Goal: Navigation & Orientation: Find specific page/section

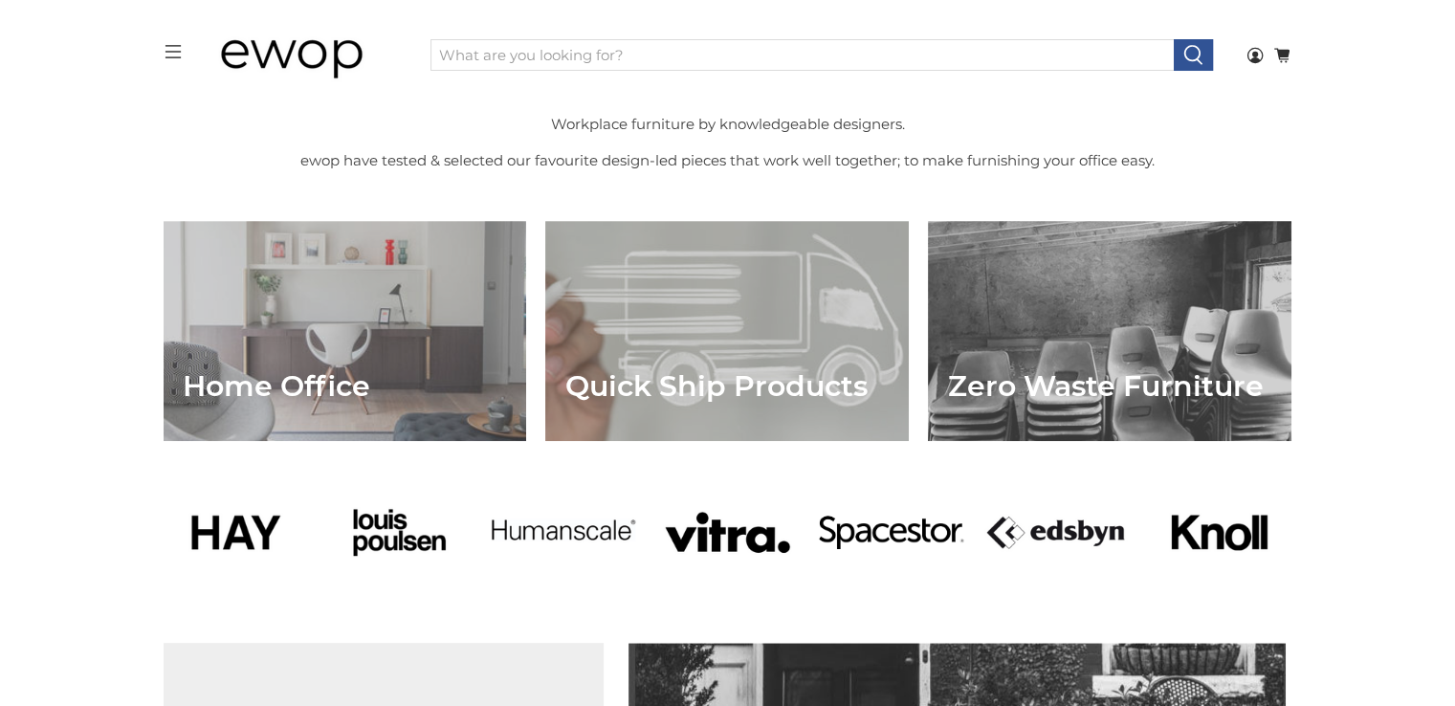
scroll to position [739, 0]
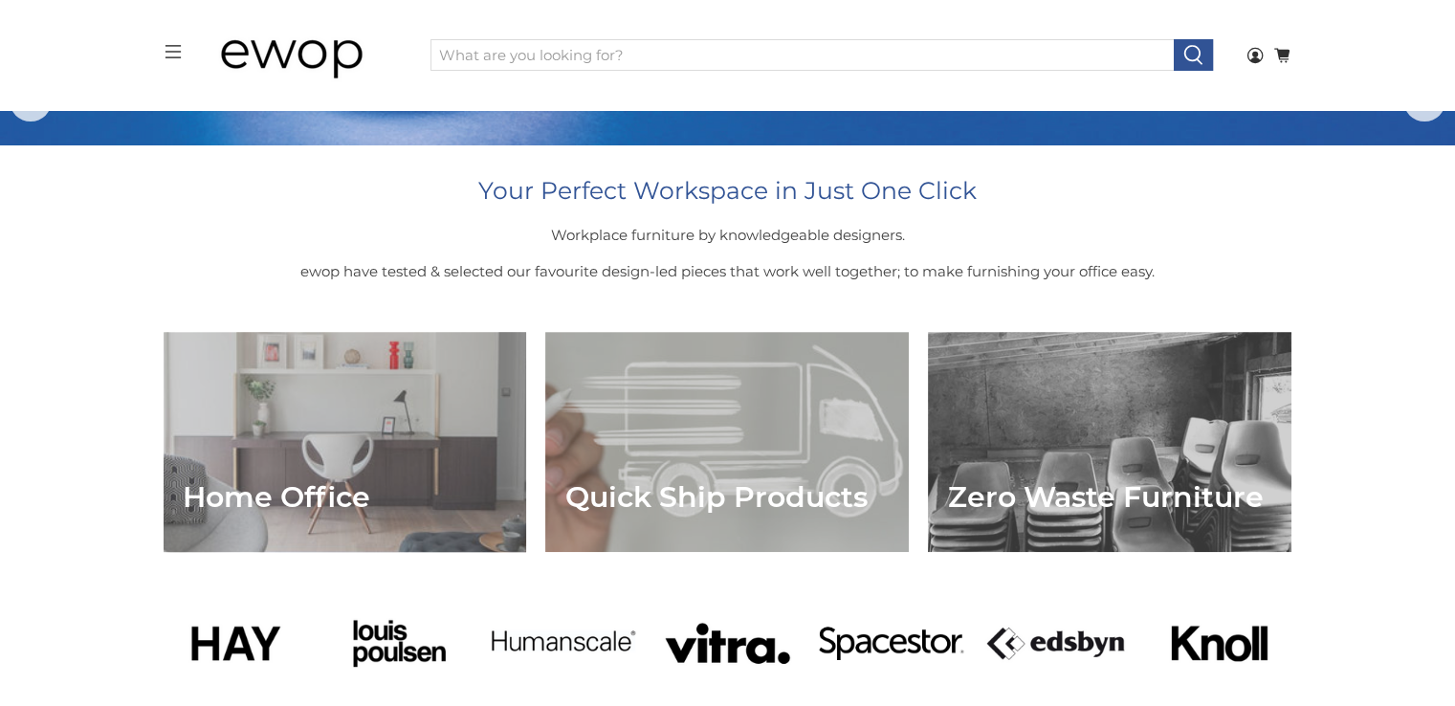
click at [272, 436] on link "Home Office" at bounding box center [346, 442] width 364 height 220
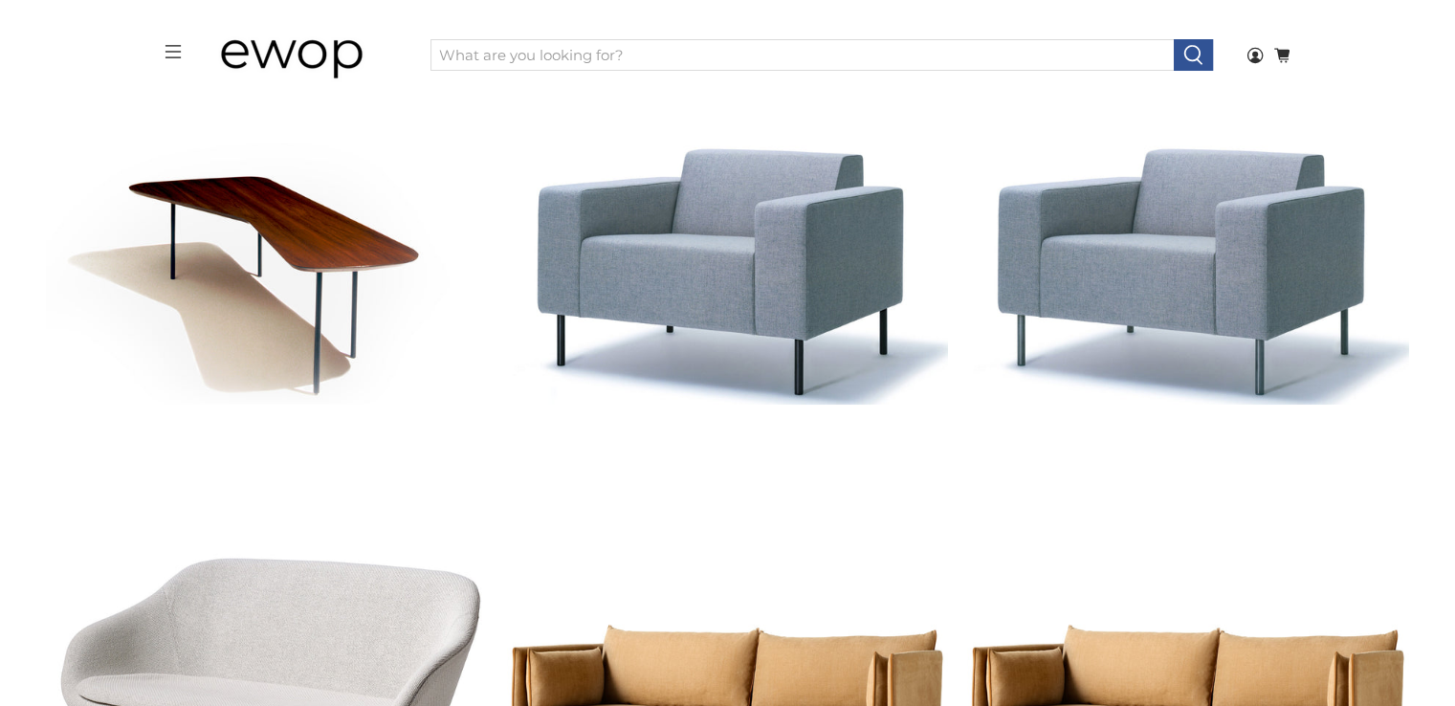
scroll to position [8607, 0]
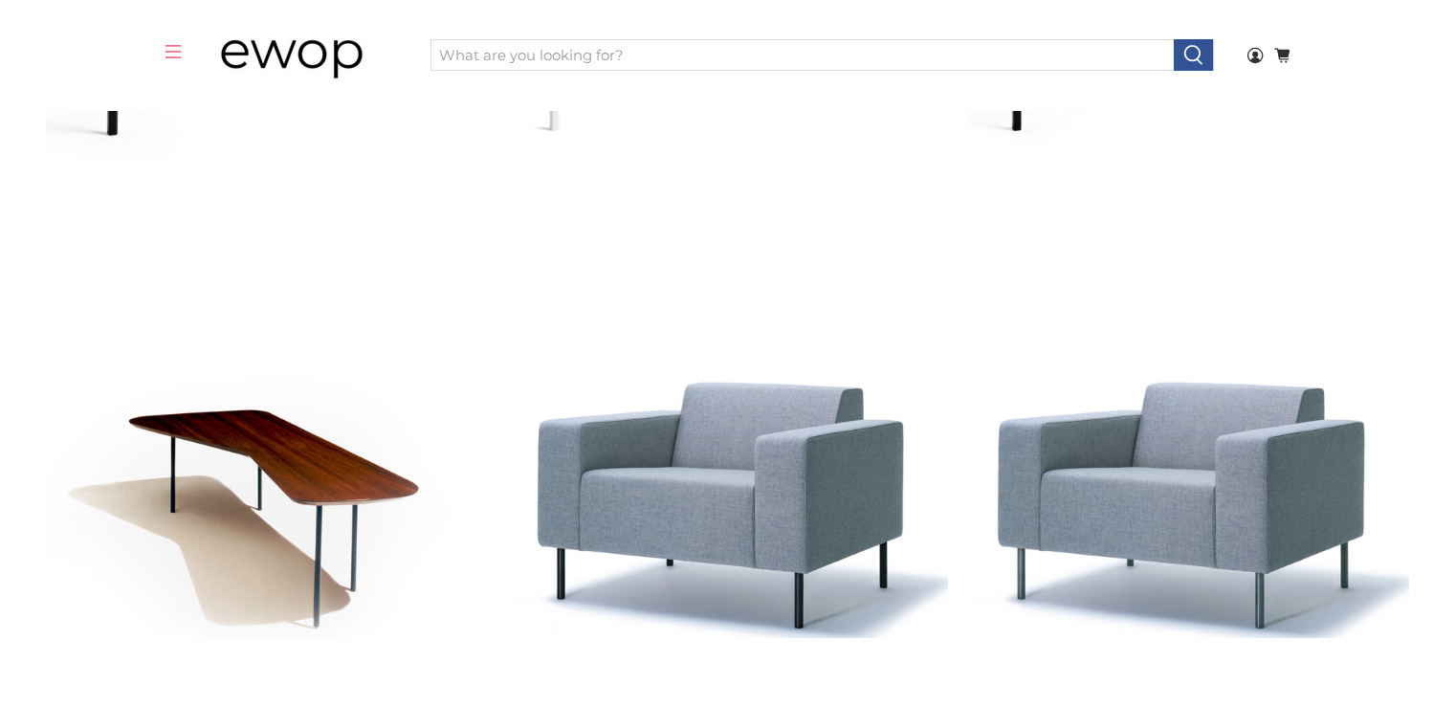
click at [172, 56] on icon "menu" at bounding box center [173, 51] width 17 height 17
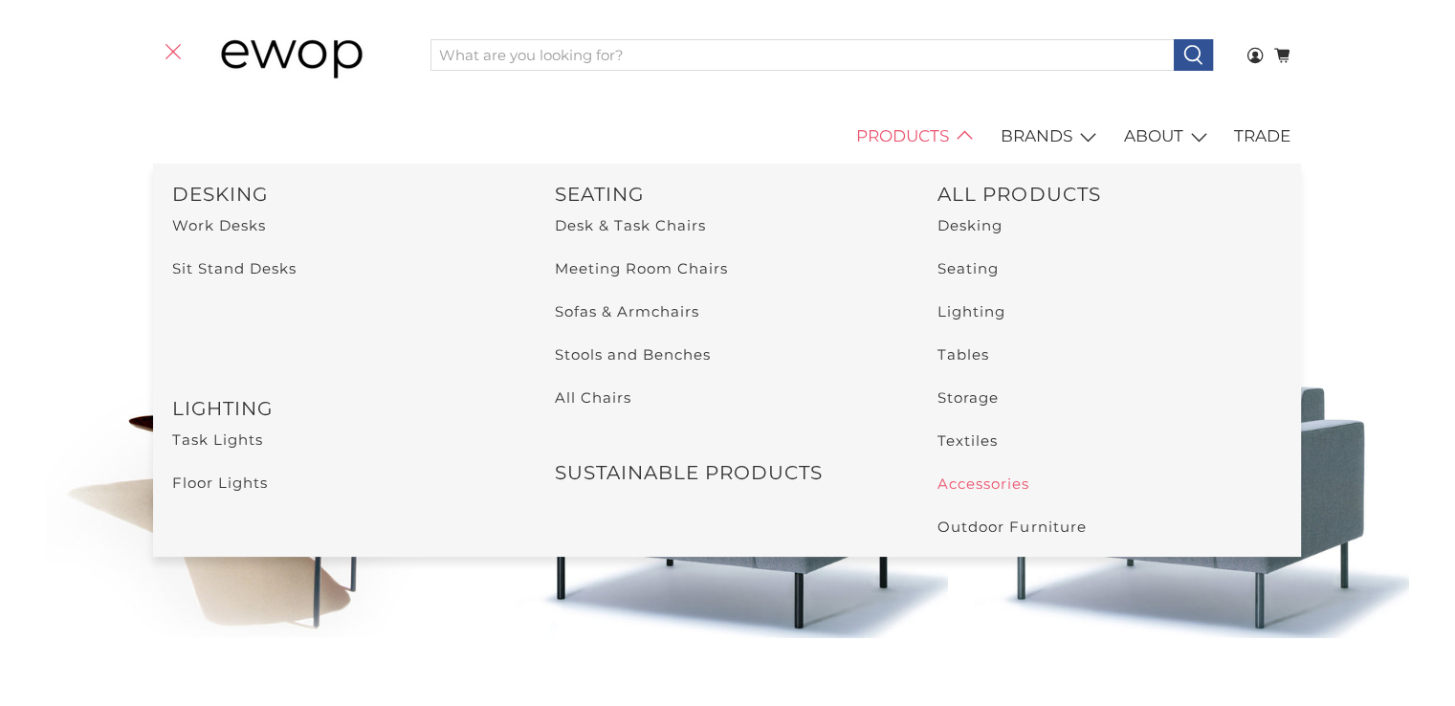
click at [956, 487] on link "Accessories" at bounding box center [984, 484] width 92 height 18
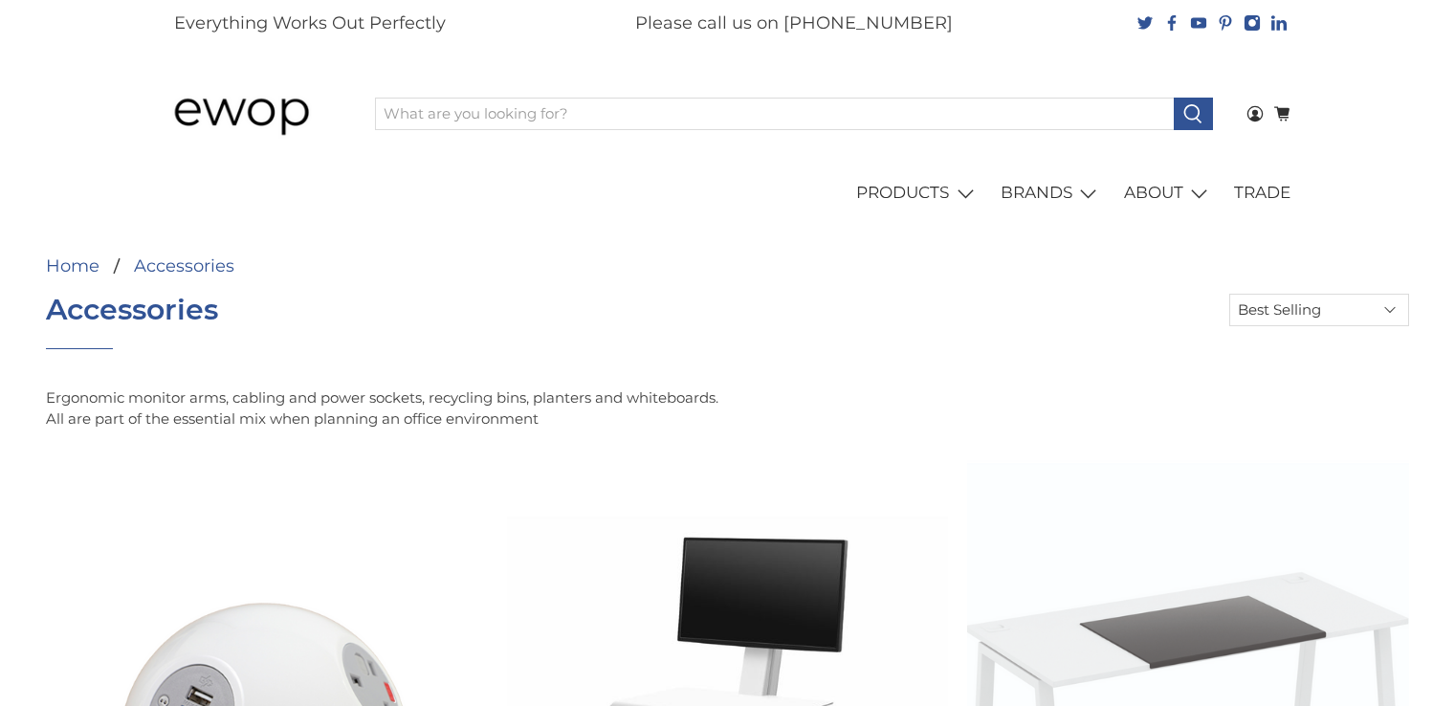
select select "best-selling"
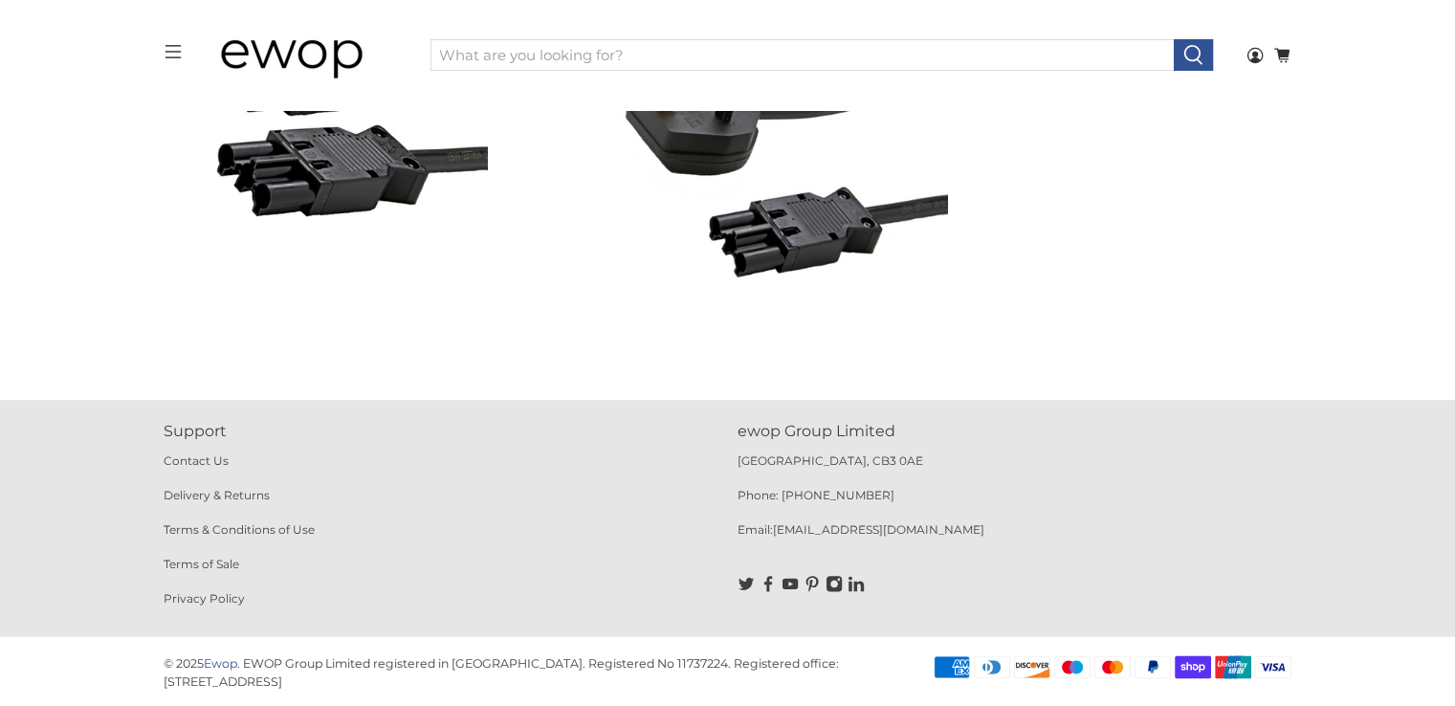
scroll to position [2794, 0]
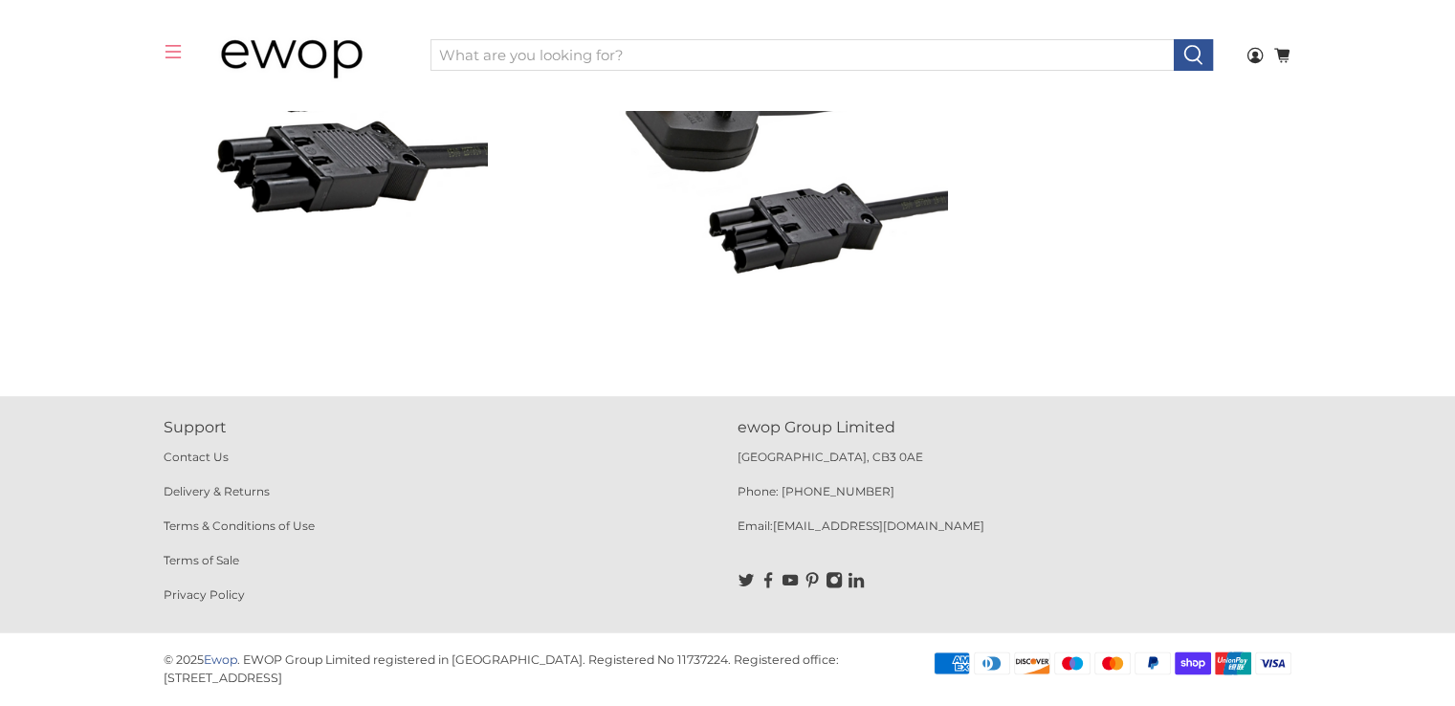
click at [180, 55] on icon "menu" at bounding box center [173, 51] width 17 height 17
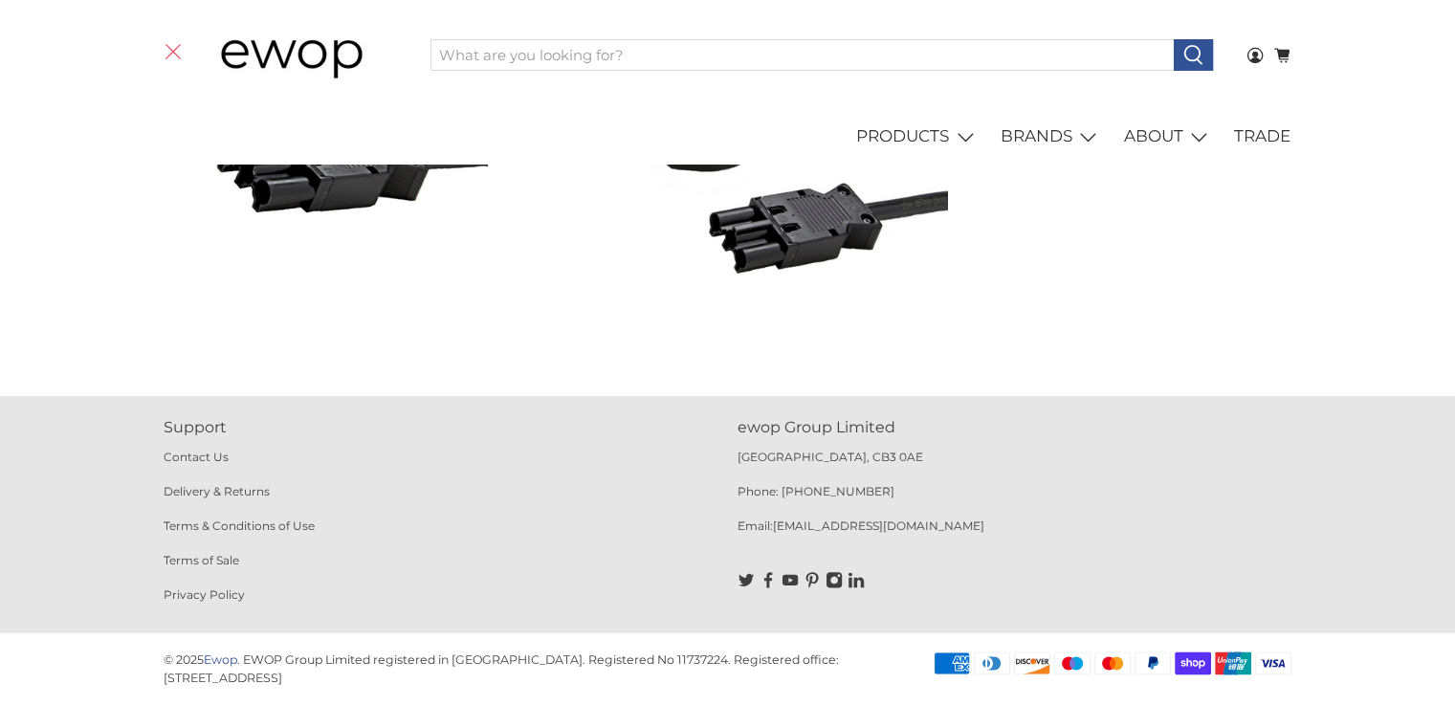
scroll to position [2824, 0]
